Goal: Navigation & Orientation: Find specific page/section

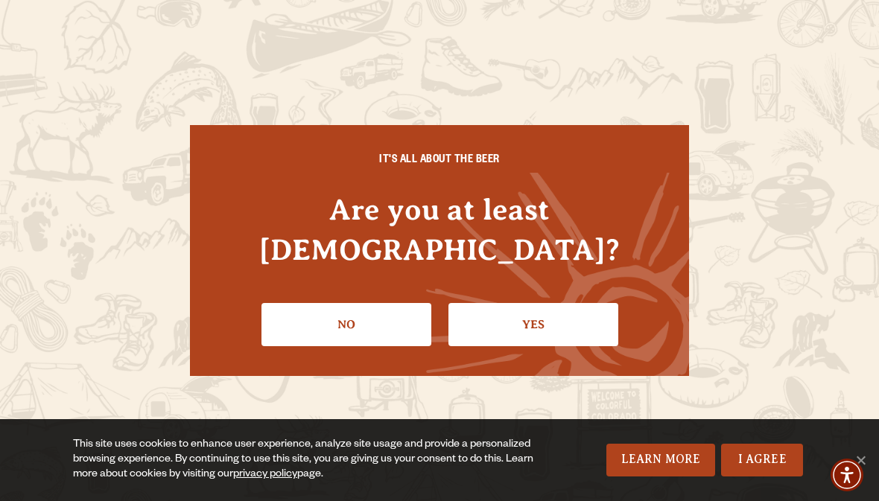
click at [546, 310] on link "Yes" at bounding box center [533, 324] width 170 height 43
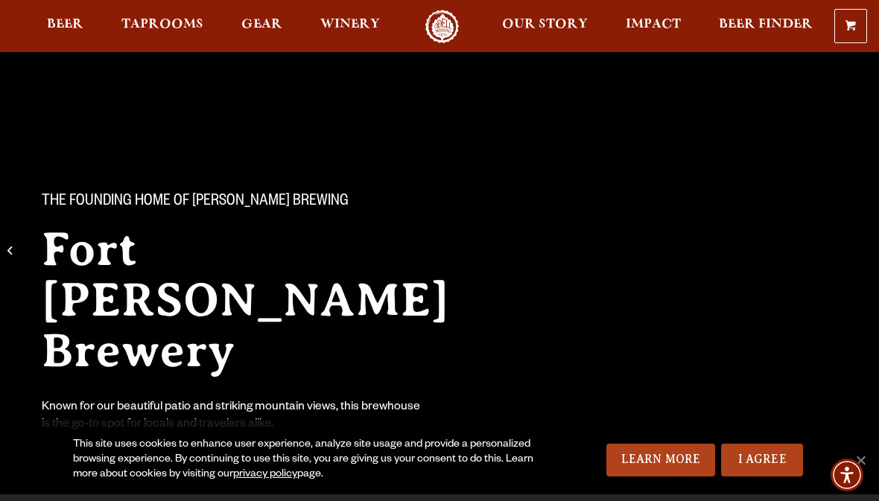
click at [68, 21] on span "Beer" at bounding box center [65, 25] width 36 height 12
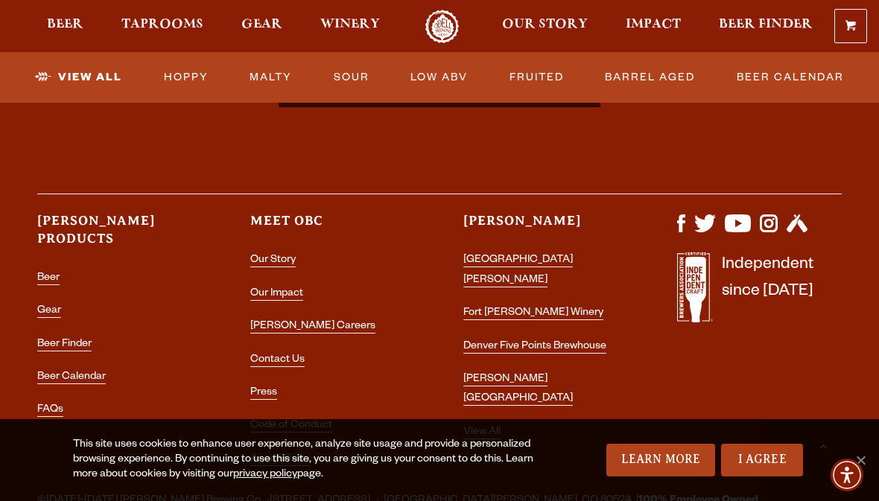
scroll to position [3857, 0]
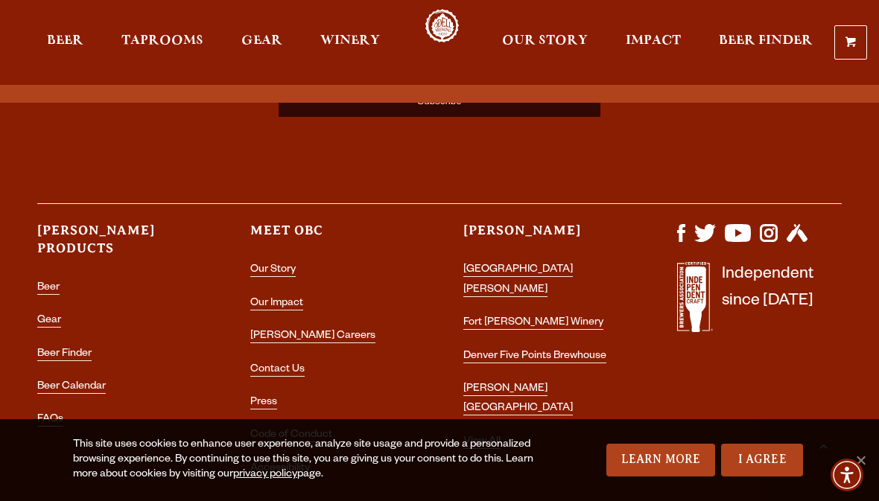
click at [286, 264] on link "Our Story" at bounding box center [272, 270] width 45 height 13
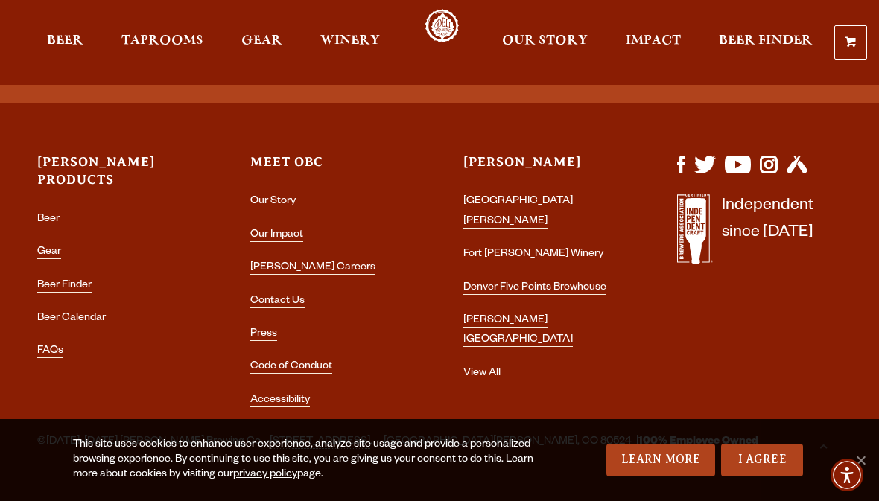
click at [83, 280] on link "Beer Finder" at bounding box center [64, 286] width 54 height 13
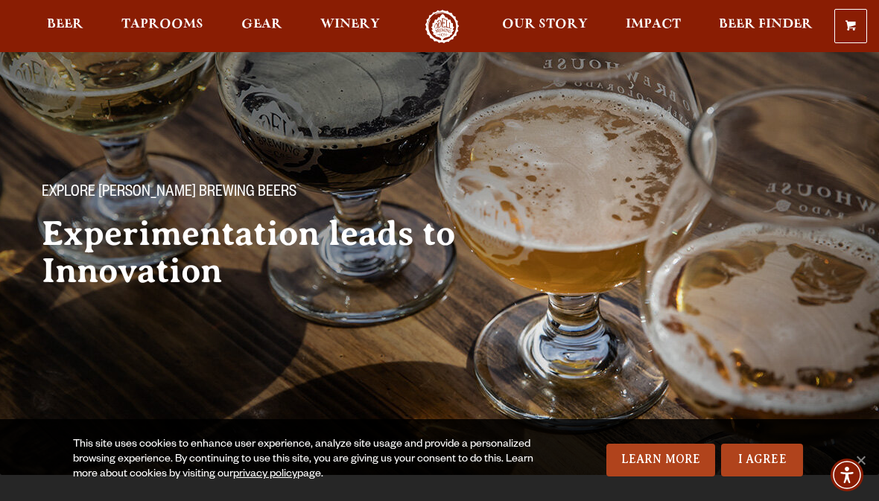
scroll to position [0, 0]
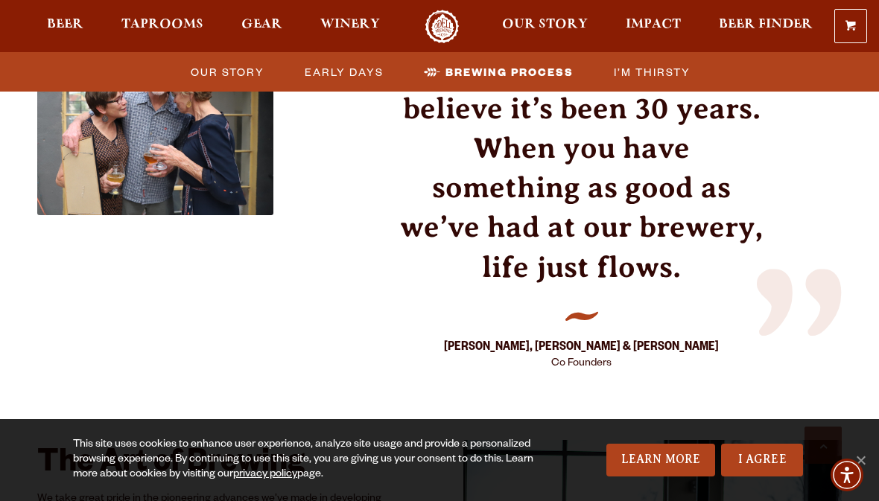
scroll to position [2384, 0]
